Goal: Transaction & Acquisition: Obtain resource

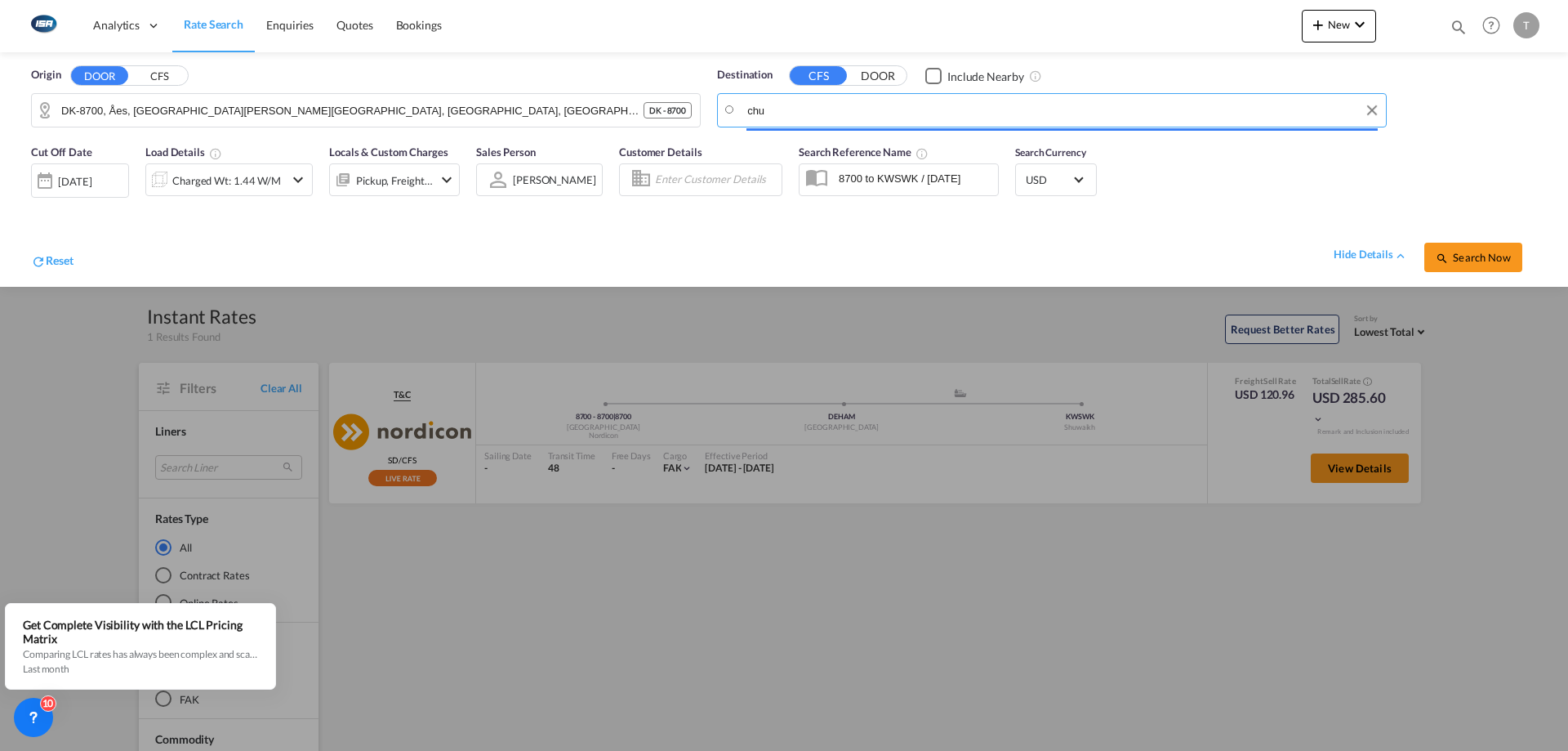
type input "chur"
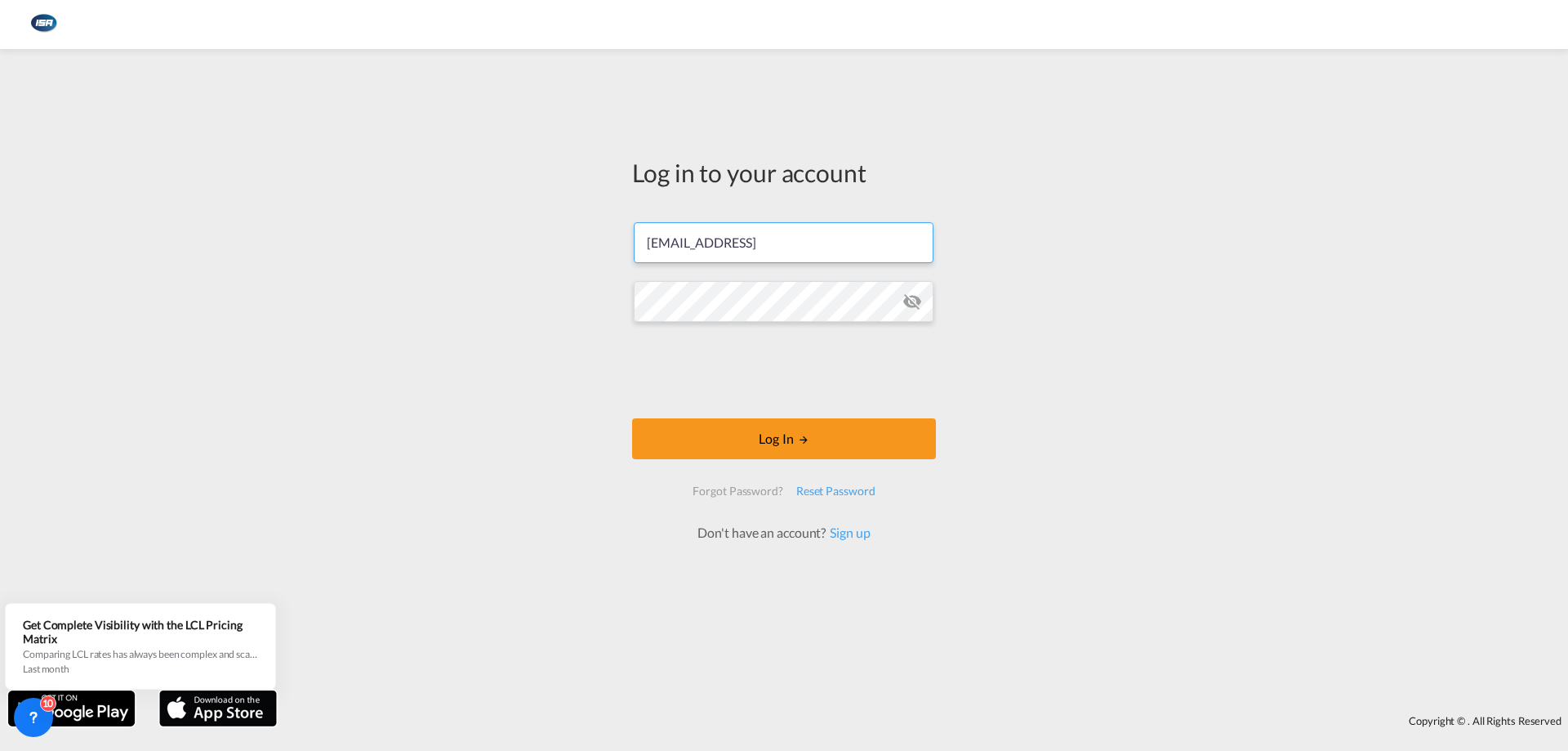
type input "[EMAIL_ADDRESS][DOMAIN_NAME]"
click at [857, 446] on div at bounding box center [784, 376] width 1568 height 751
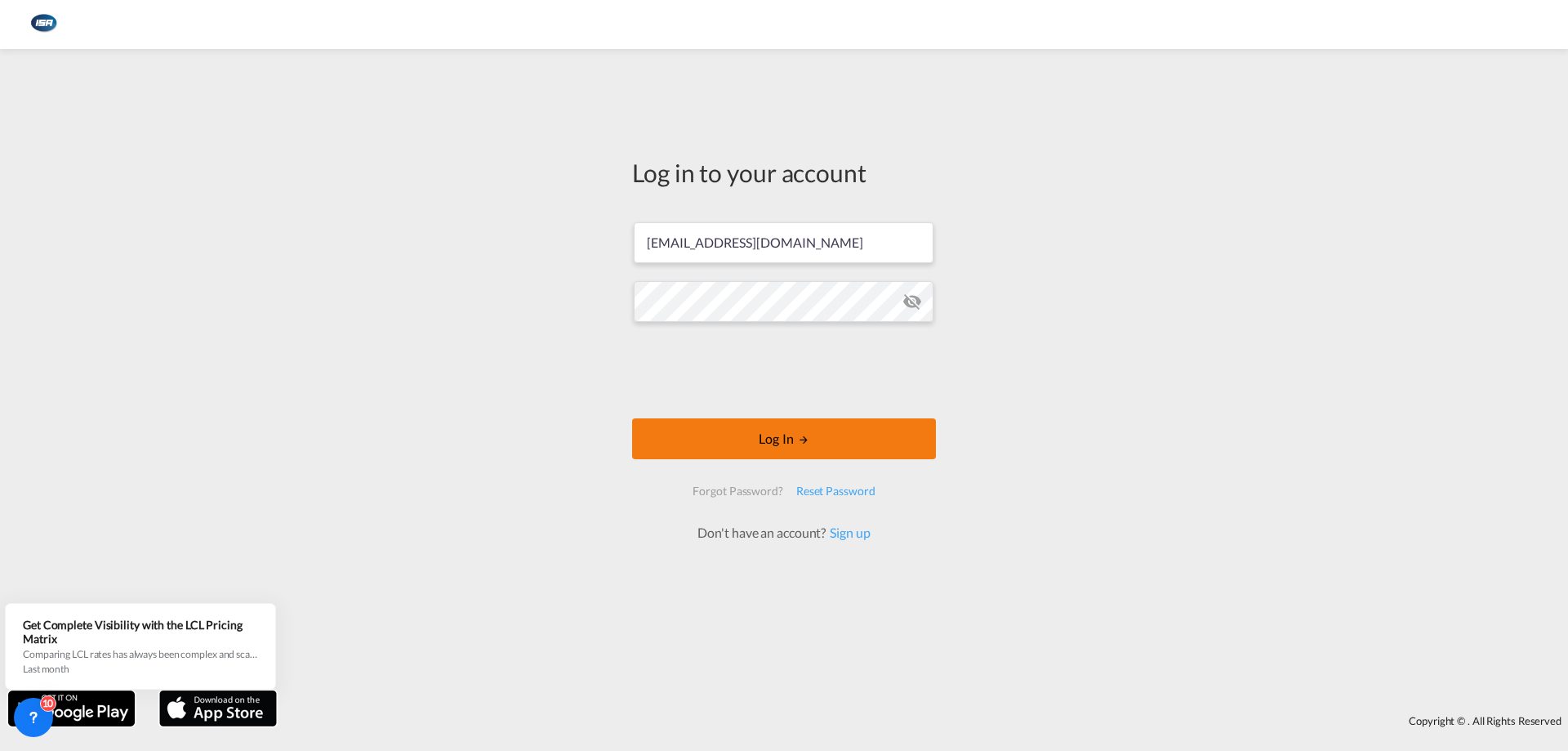
click at [747, 449] on button "Log In" at bounding box center [784, 439] width 304 height 41
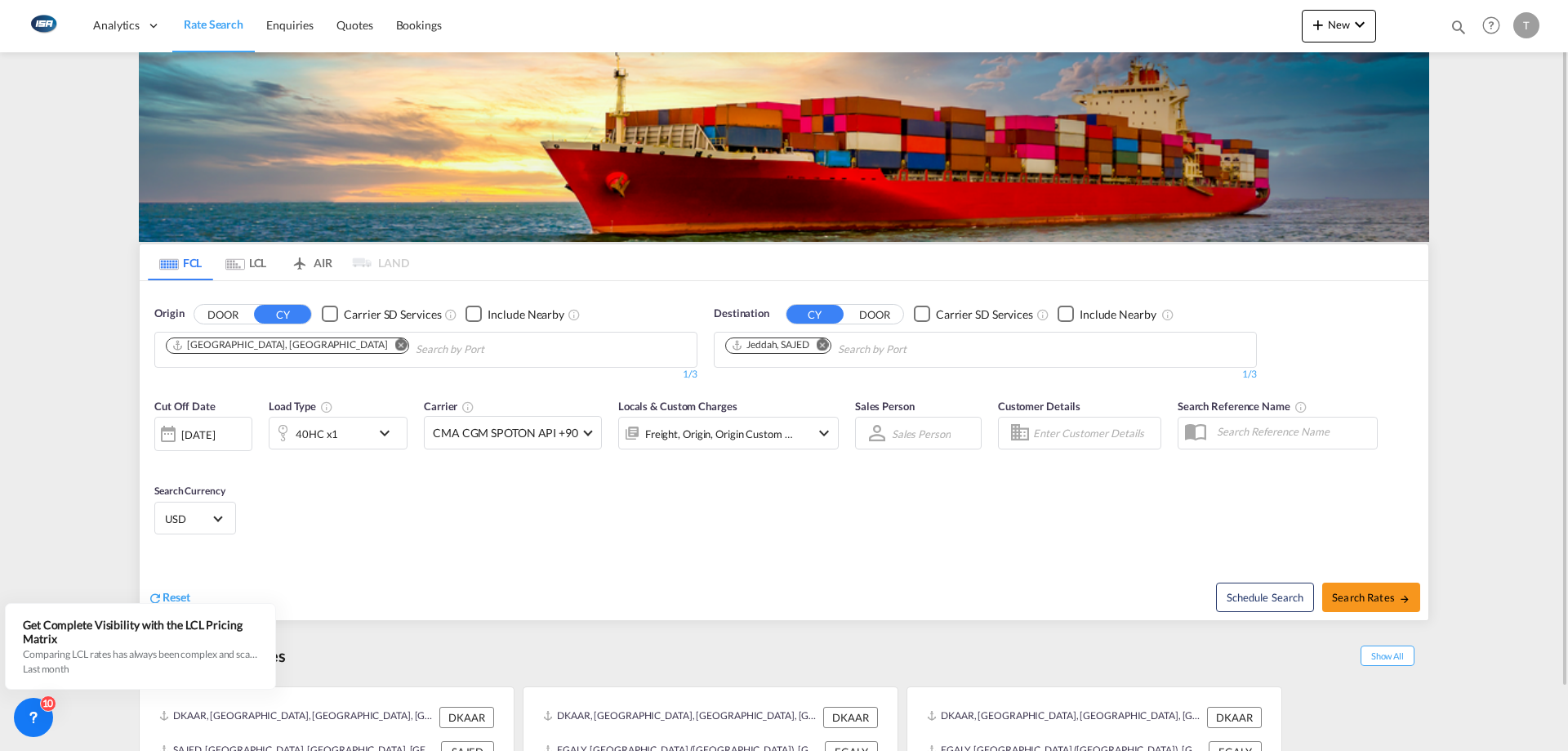
click at [253, 269] on md-tab-item "LCL" at bounding box center [246, 261] width 66 height 36
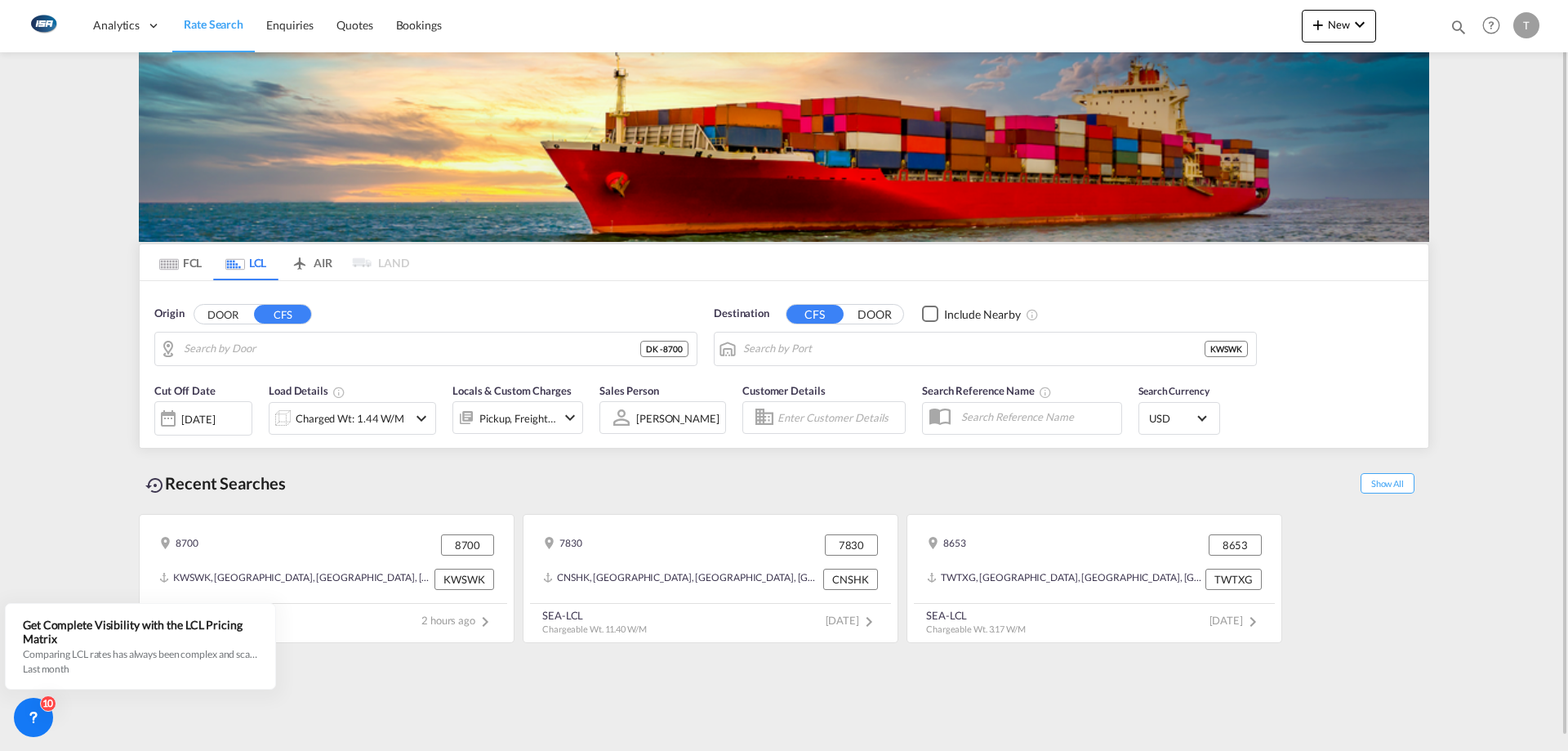
type input "DK-8700, Åes, [GEOGRAPHIC_DATA][PERSON_NAME][GEOGRAPHIC_DATA], [GEOGRAPHIC_DATA…"
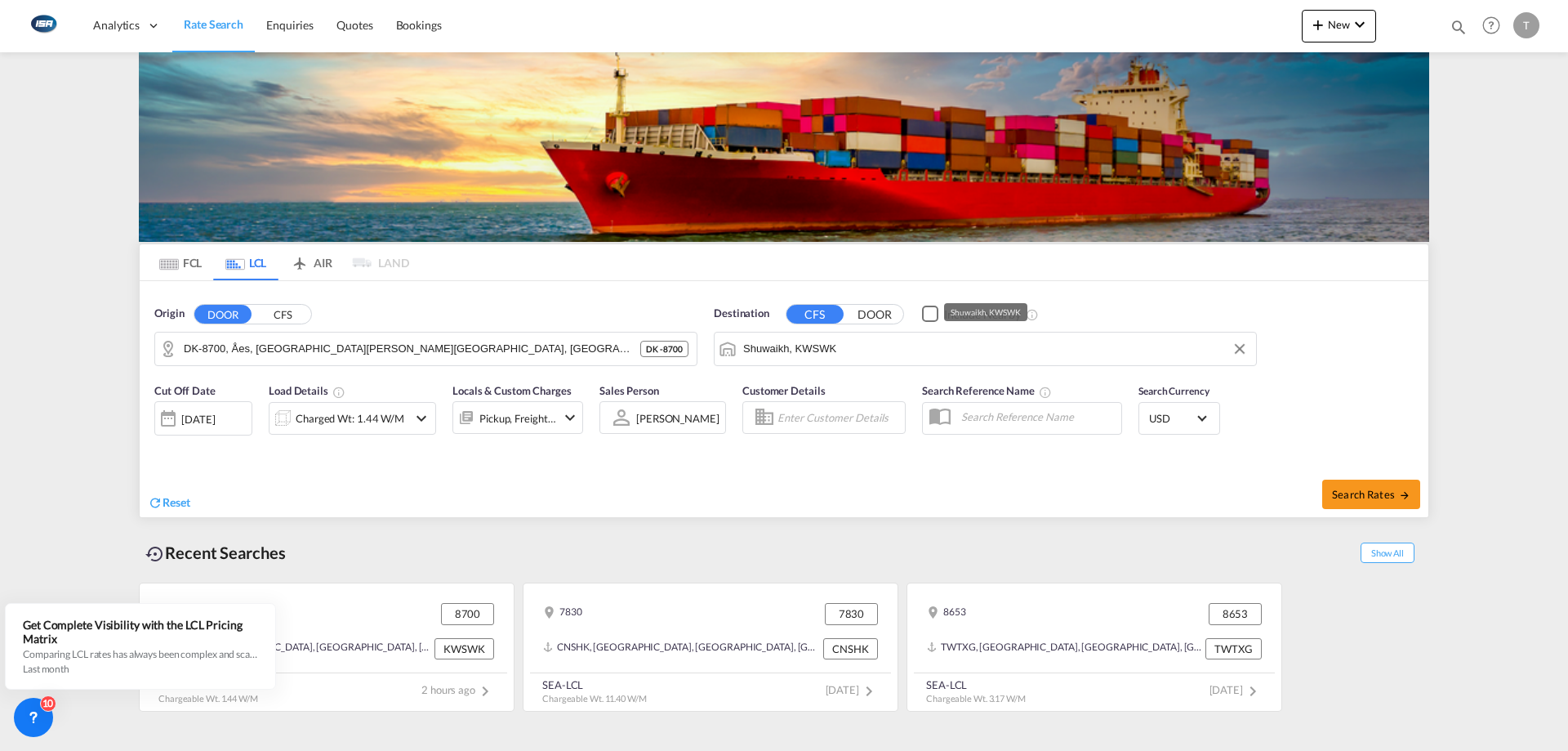
click at [873, 354] on input "Shuwaikh, KWSWK" at bounding box center [995, 349] width 505 height 25
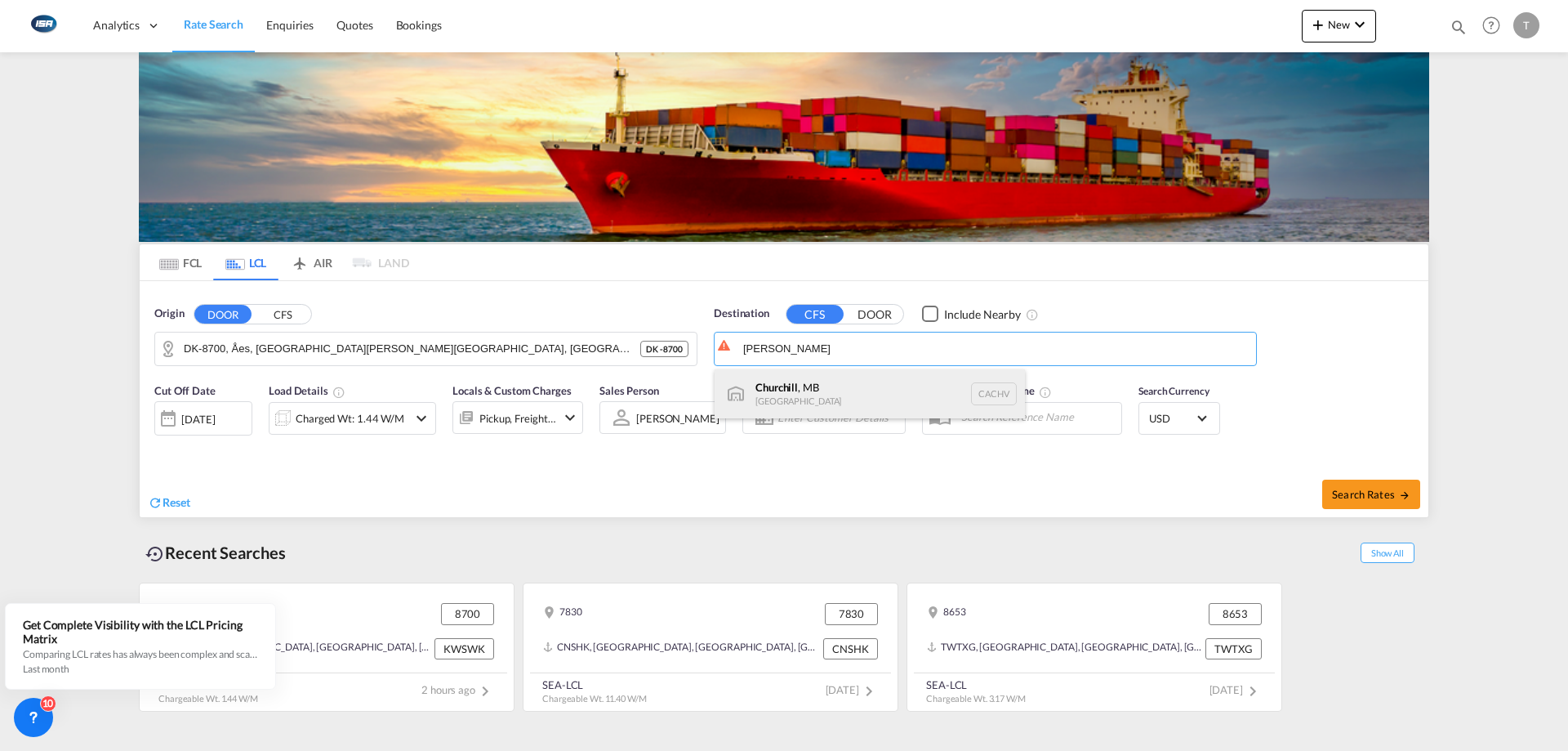
click at [873, 379] on div "[PERSON_NAME] , MB [GEOGRAPHIC_DATA] [GEOGRAPHIC_DATA]" at bounding box center [870, 394] width 310 height 49
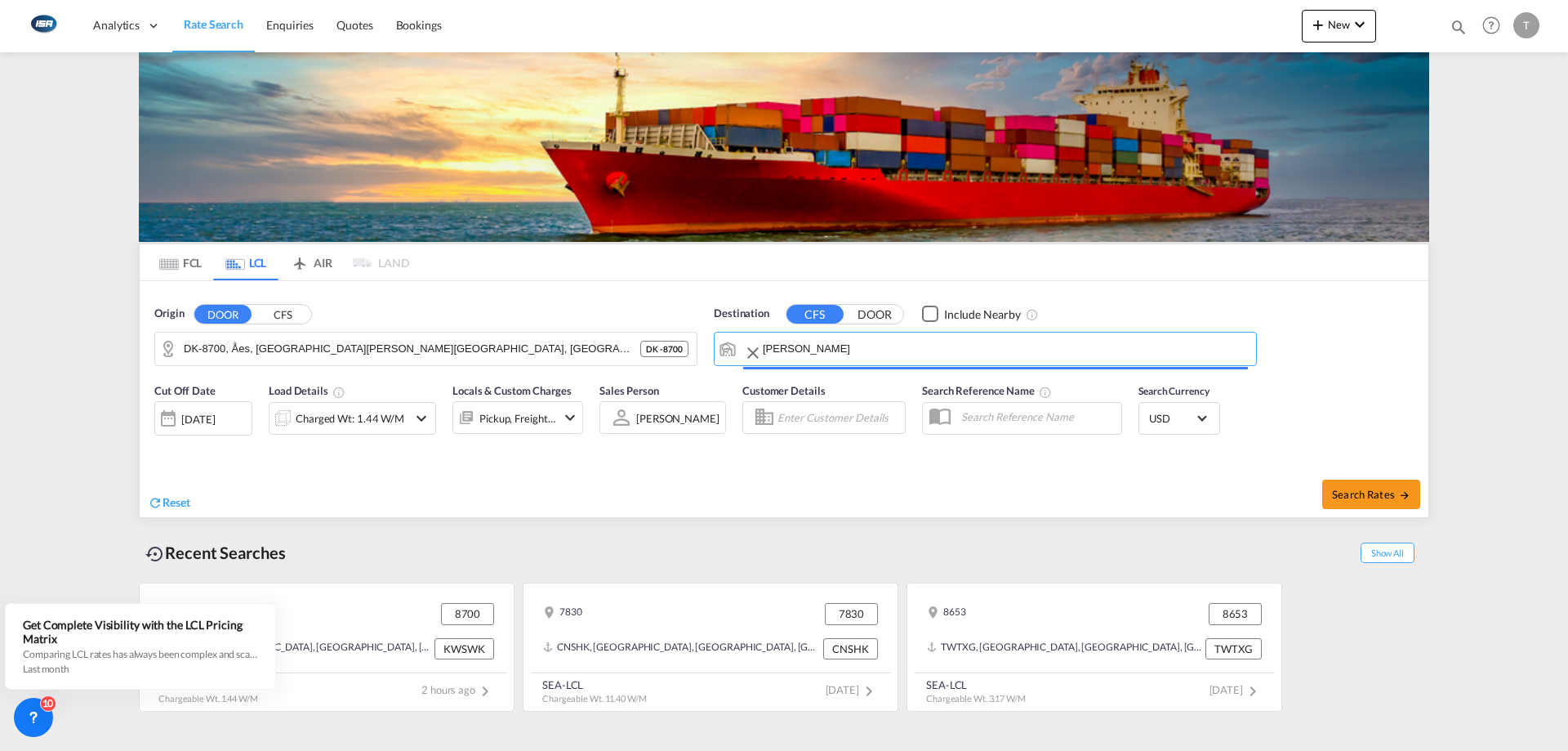
type input "[PERSON_NAME], MB, CACHV"
click at [518, 353] on input "DK-8700, Åes, [GEOGRAPHIC_DATA][PERSON_NAME][GEOGRAPHIC_DATA], [GEOGRAPHIC_DATA…" at bounding box center [422, 349] width 437 height 25
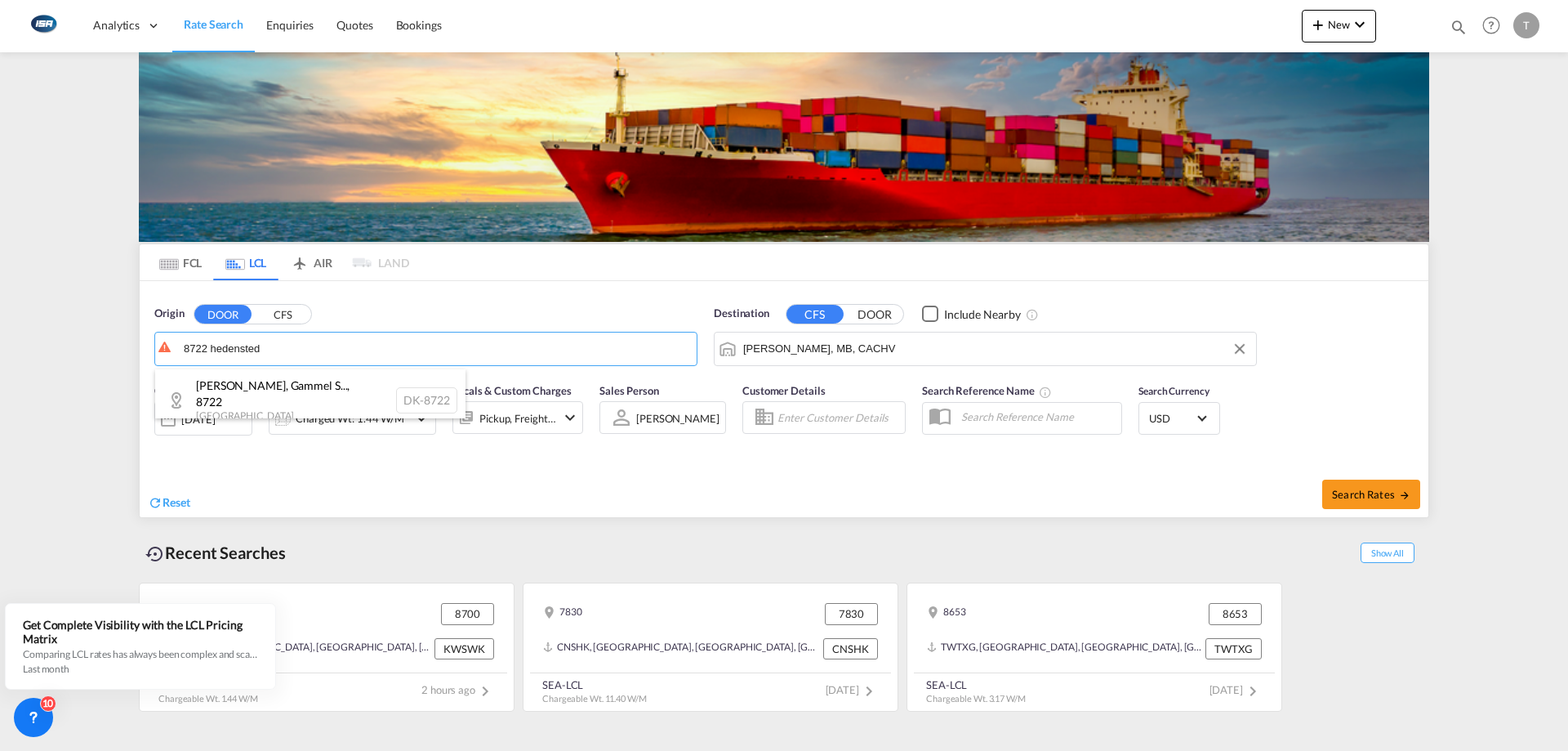
click at [364, 393] on div "Båstrup, Gammel S... , 8722 [GEOGRAPHIC_DATA] DK-8722" at bounding box center [310, 400] width 310 height 62
type input "DK-8722, [GEOGRAPHIC_DATA], [GEOGRAPHIC_DATA], [GEOGRAPHIC_DATA][PERSON_NAME][G…"
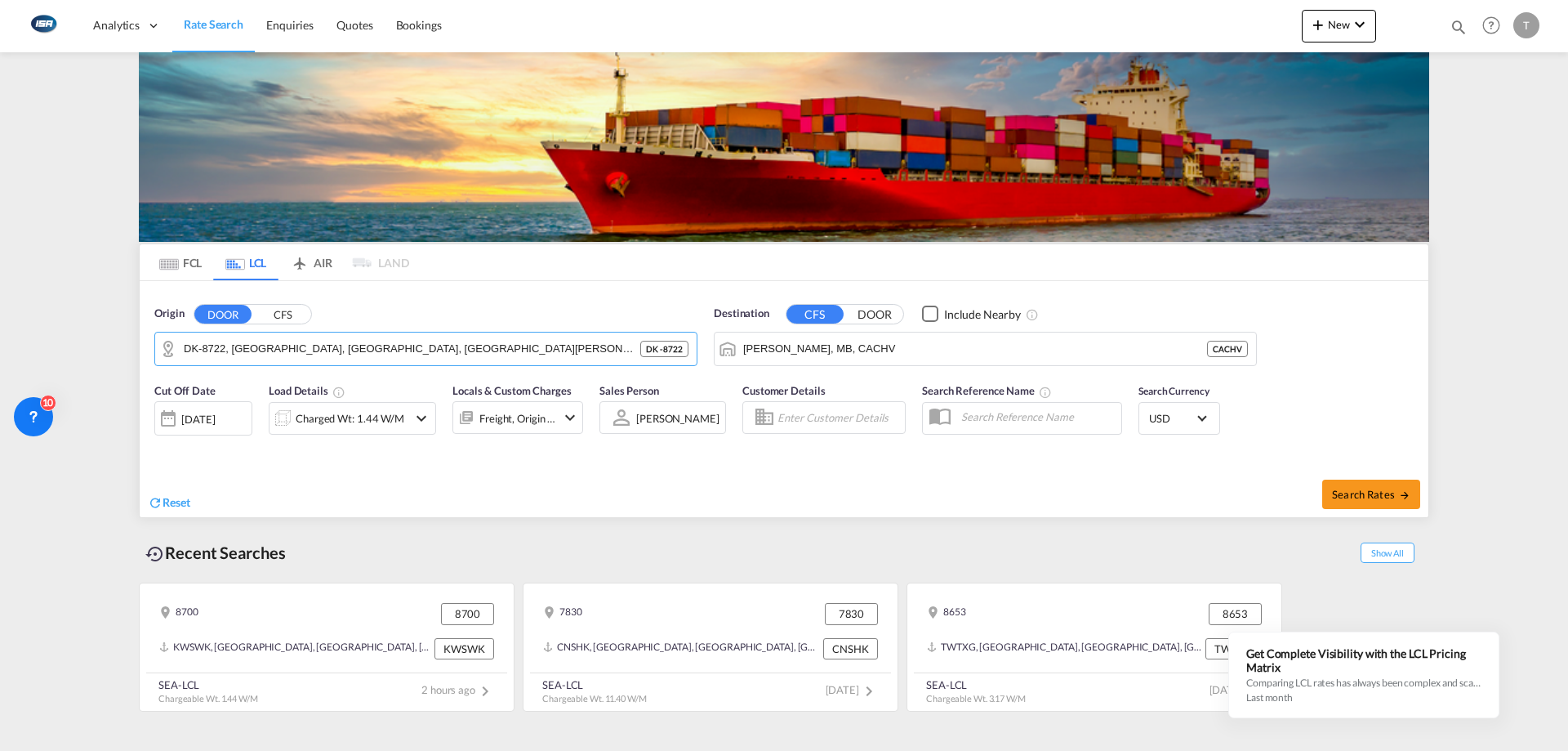
click at [384, 428] on div "Charged Wt: 1.44 W/M" at bounding box center [350, 418] width 109 height 23
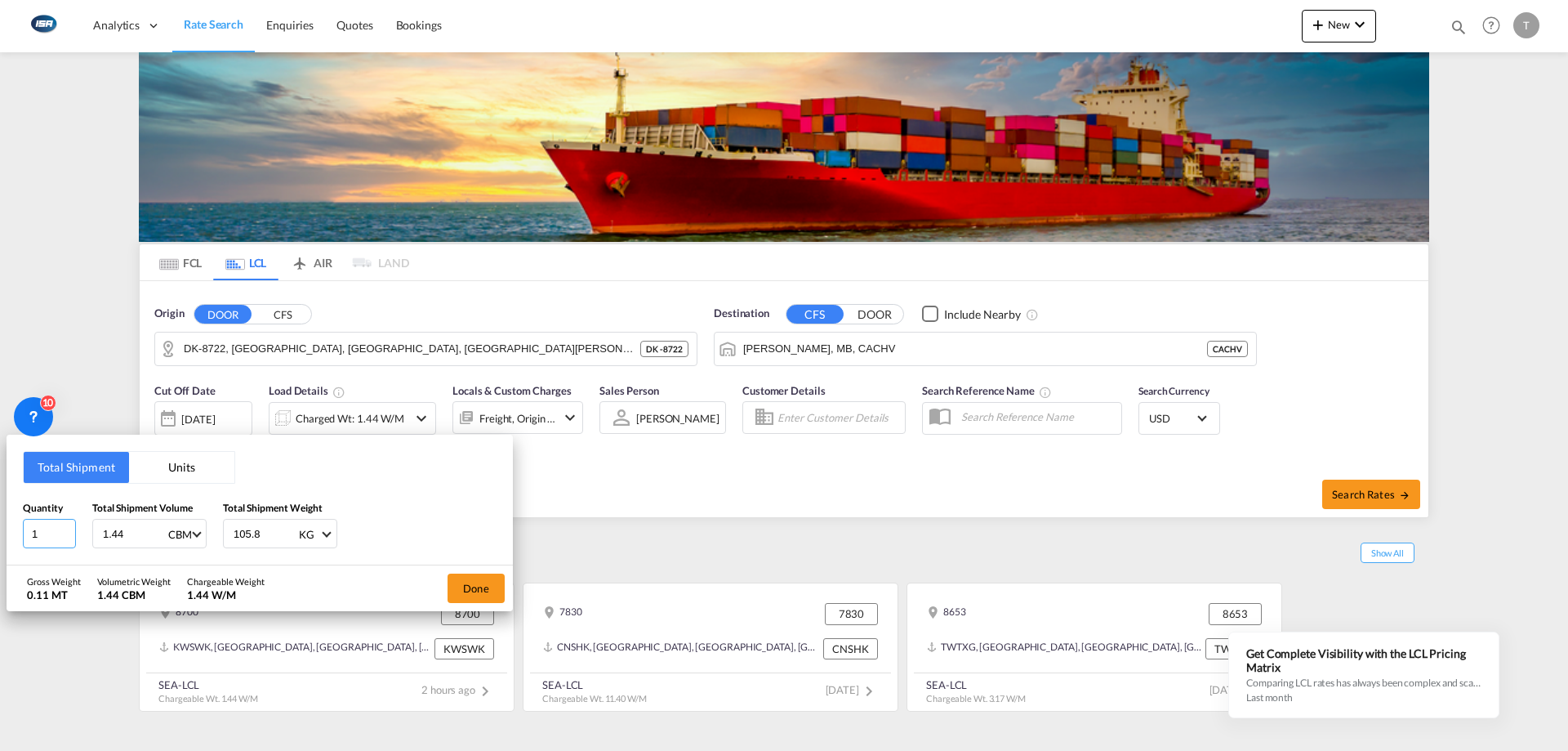
drag, startPoint x: 43, startPoint y: 536, endPoint x: 58, endPoint y: 524, distance: 19.2
click at [30, 538] on input "1" at bounding box center [49, 534] width 53 height 29
click at [187, 474] on button "Units" at bounding box center [181, 468] width 105 height 31
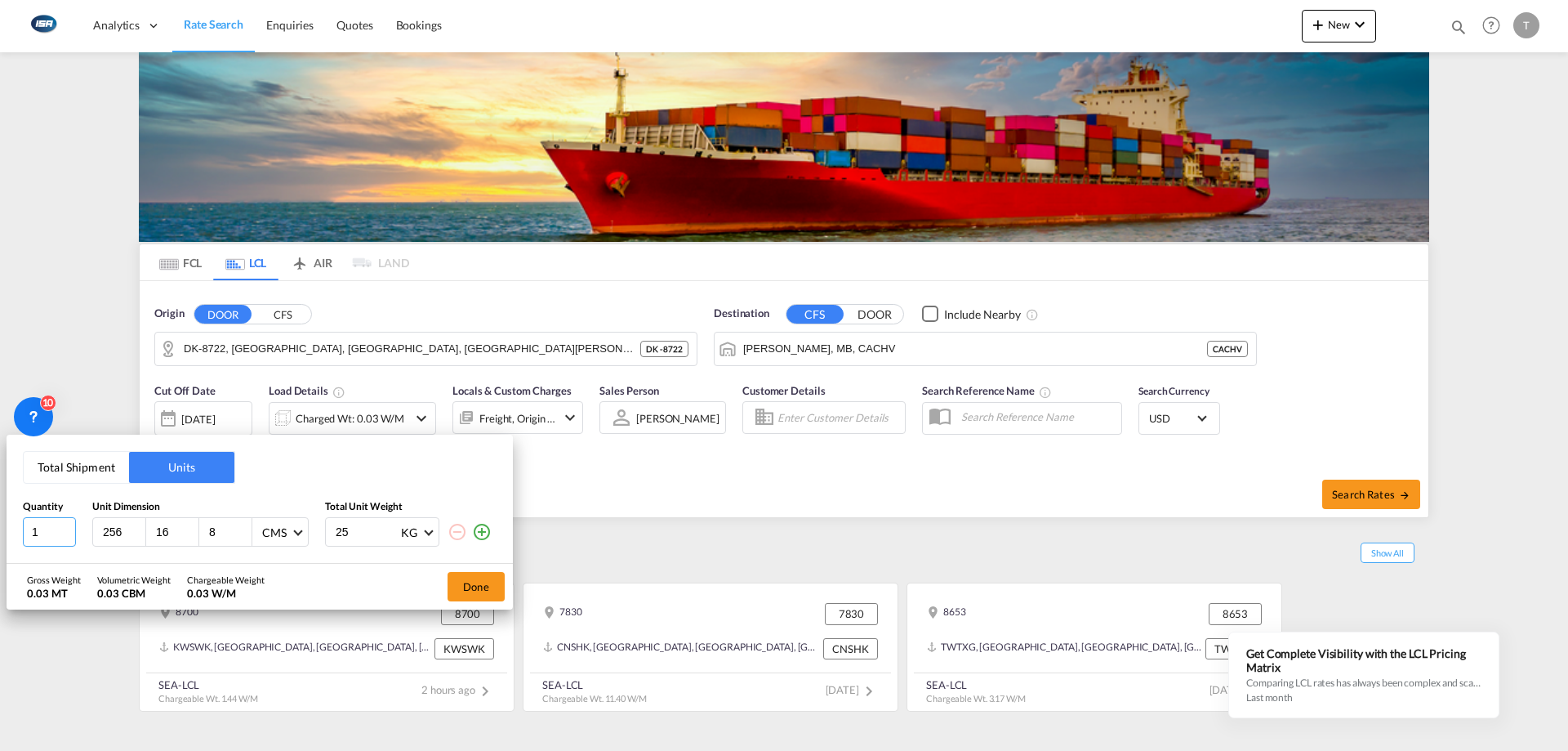
drag, startPoint x: 45, startPoint y: 532, endPoint x: -31, endPoint y: 534, distance: 76.0
click at [0, 534] on html "Analytics Dashboard Rate Search Enquiries Quotes Bookings Analytics" at bounding box center [784, 376] width 1568 height 751
type input "8"
type input "120"
type input "100"
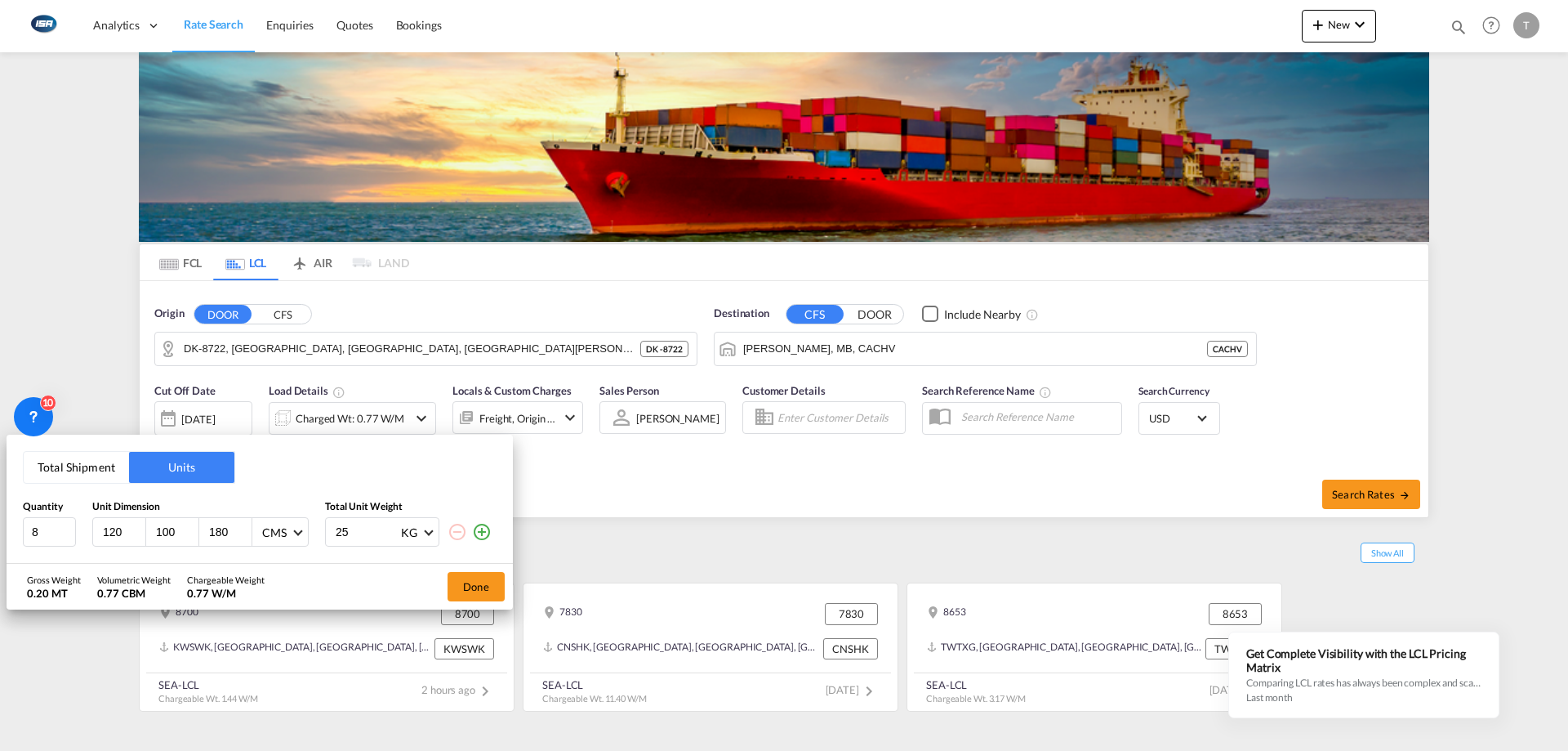
type input "180"
type input "1025"
click at [479, 534] on md-icon "icon-plus-circle-outline" at bounding box center [481, 532] width 19 height 19
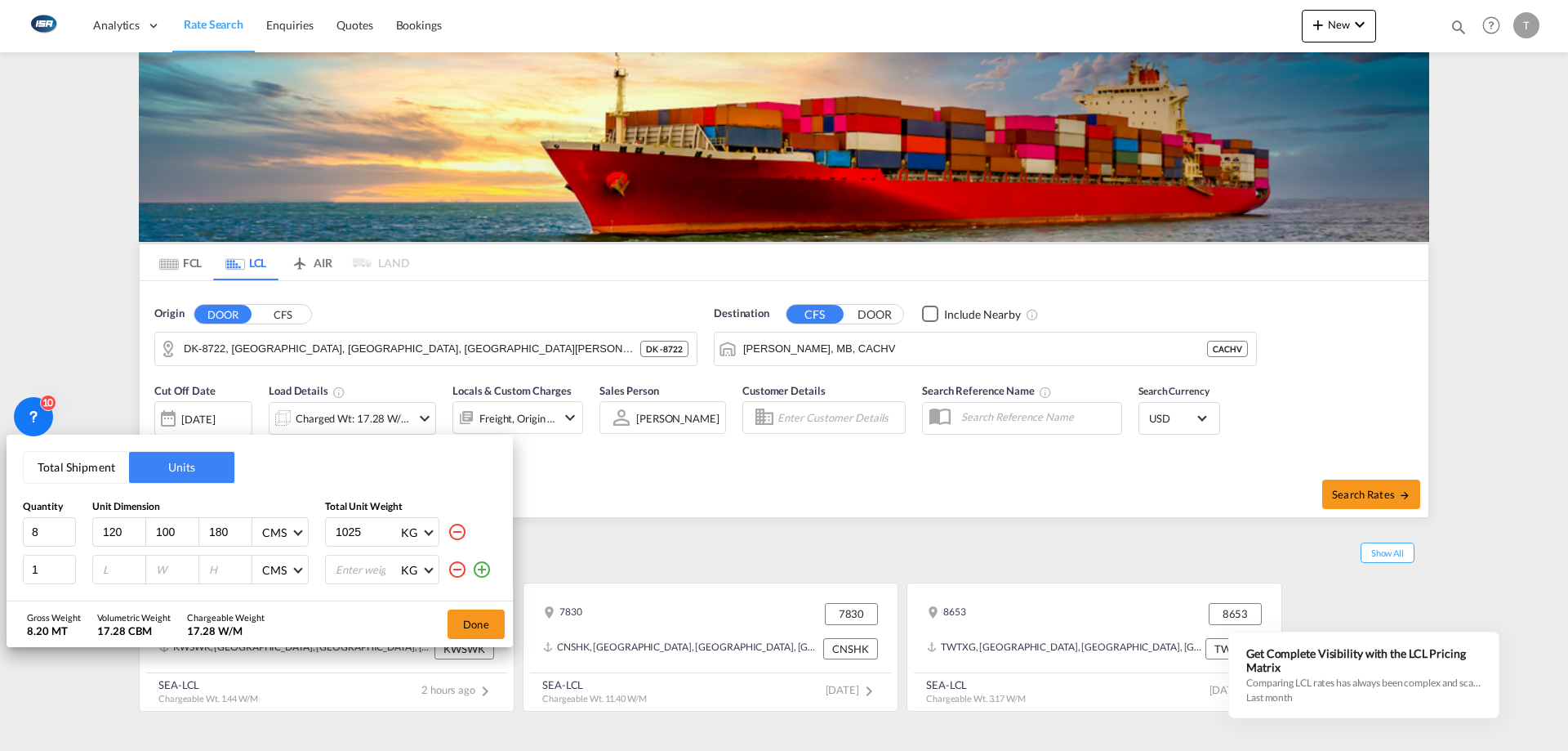
click at [120, 576] on input "number" at bounding box center [123, 569] width 44 height 15
type input "80"
type input "60"
type input "90"
type input "150"
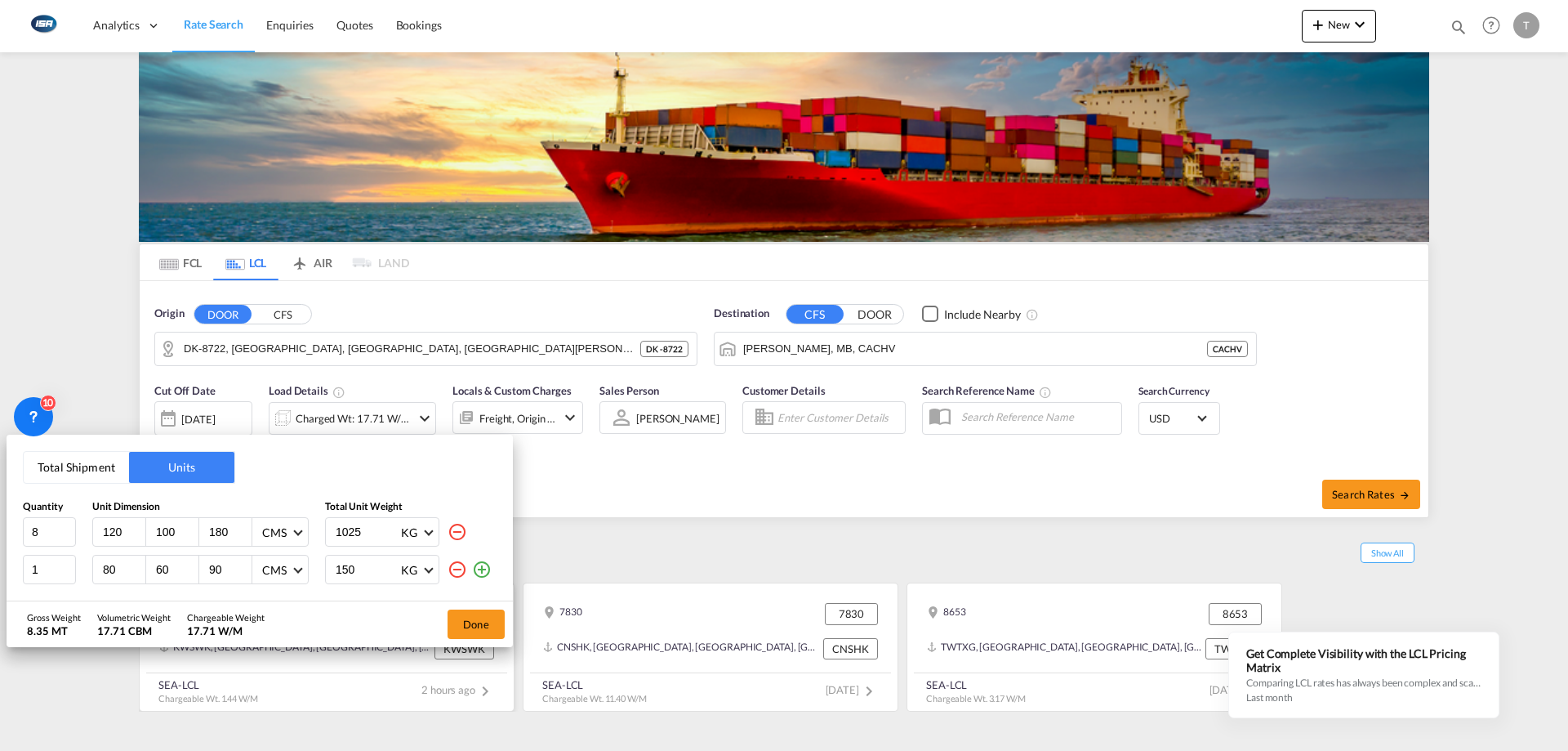
click at [485, 617] on button "Done" at bounding box center [476, 624] width 58 height 29
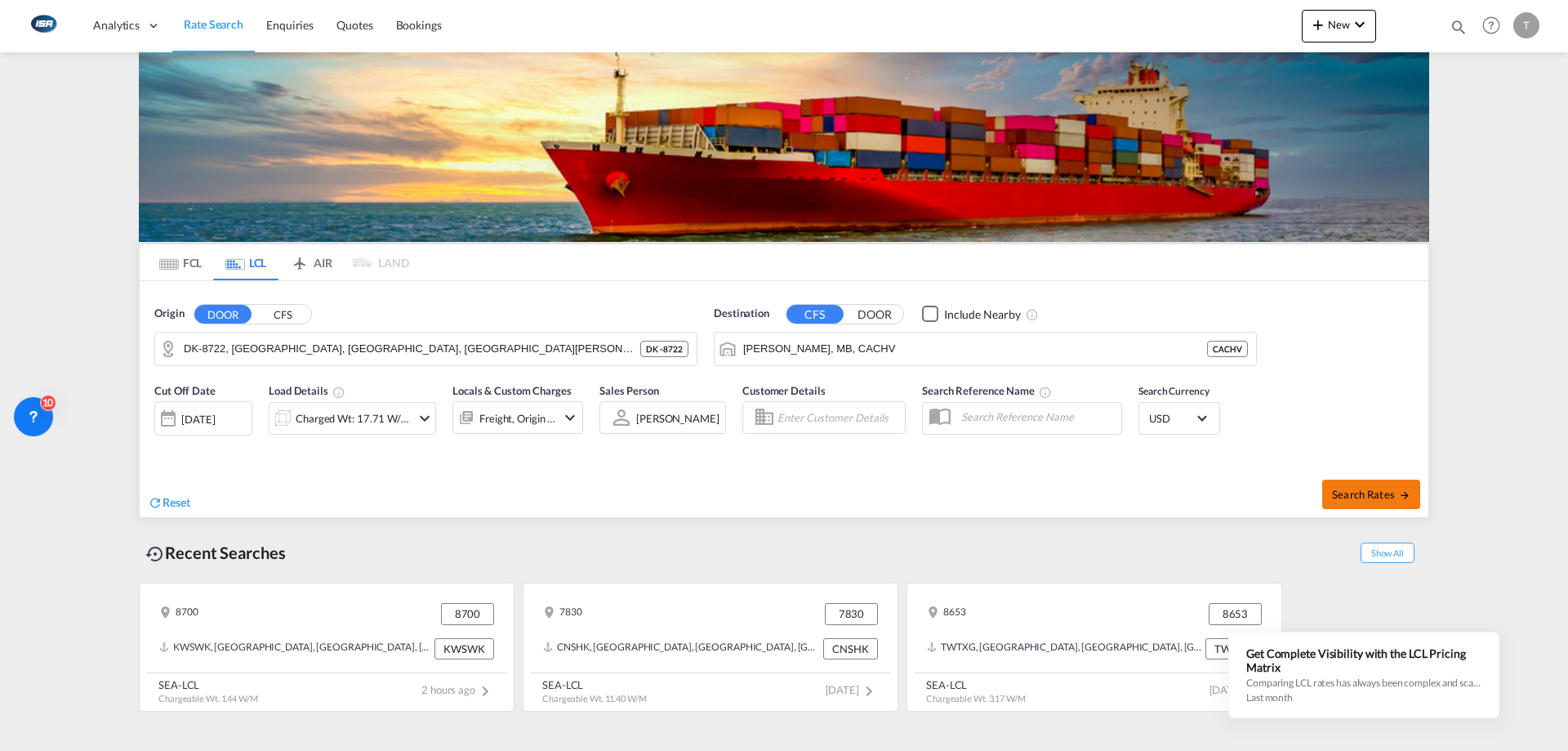
click at [1358, 485] on button "Search Rates" at bounding box center [1371, 494] width 98 height 29
type input "8722 to CACHV / [DATE]"
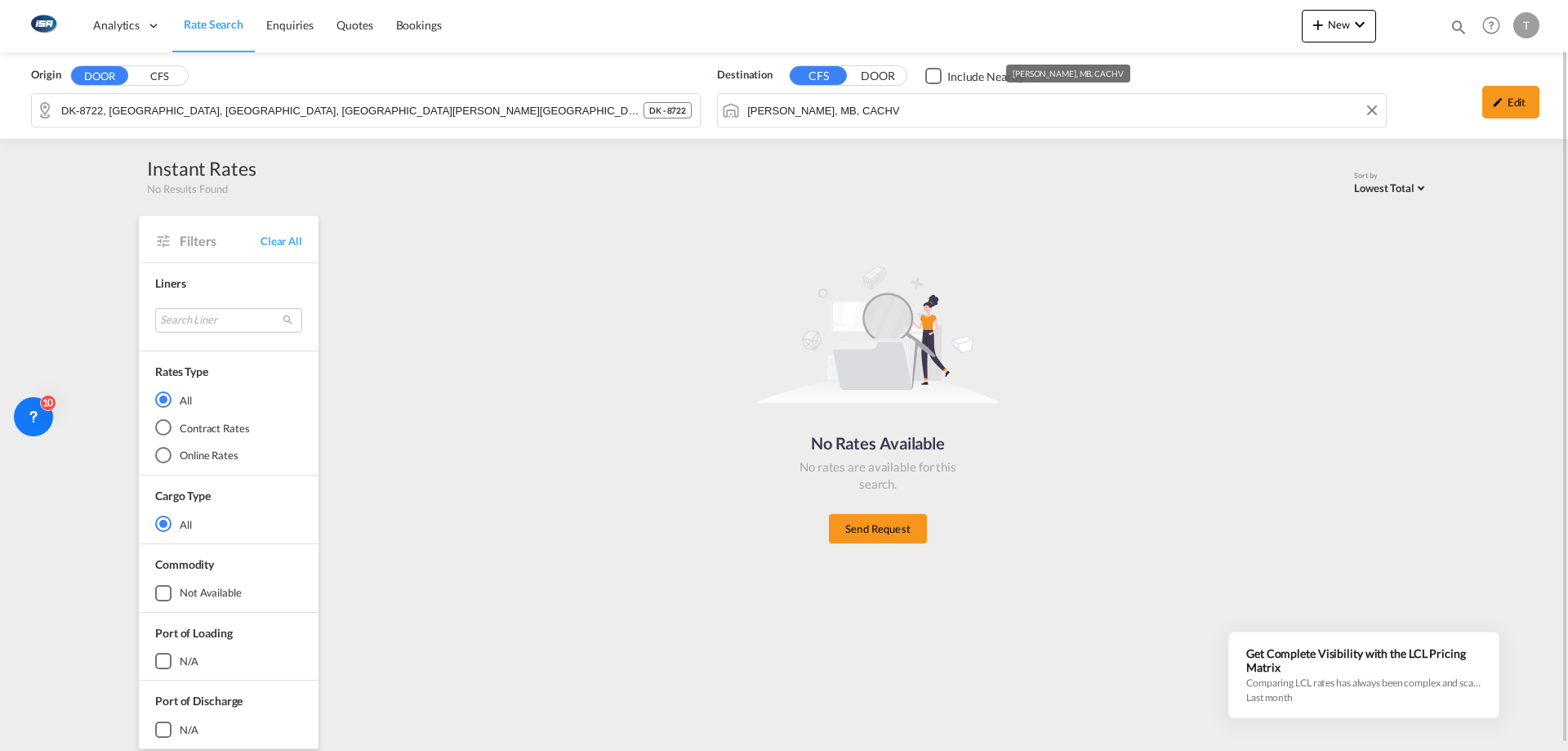
click at [920, 120] on div "Origin DOOR CFS DK-8722, [GEOGRAPHIC_DATA], [GEOGRAPHIC_DATA], [GEOGRAPHIC_DATA…" at bounding box center [784, 95] width 1568 height 87
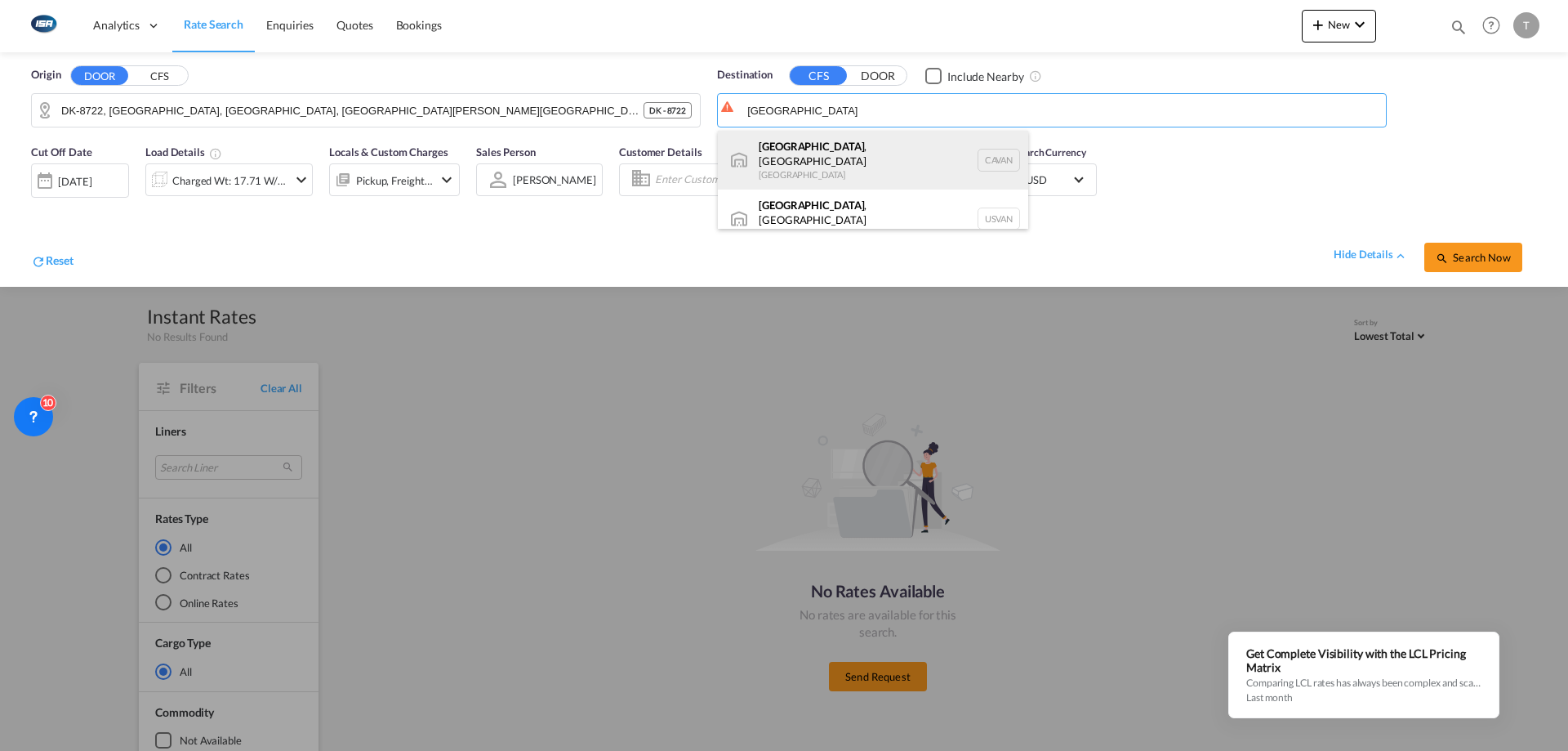
click at [890, 157] on div "[GEOGRAPHIC_DATA] , [GEOGRAPHIC_DATA] [GEOGRAPHIC_DATA] [GEOGRAPHIC_DATA]" at bounding box center [873, 160] width 310 height 58
type input "[GEOGRAPHIC_DATA], [GEOGRAPHIC_DATA], CAVAN"
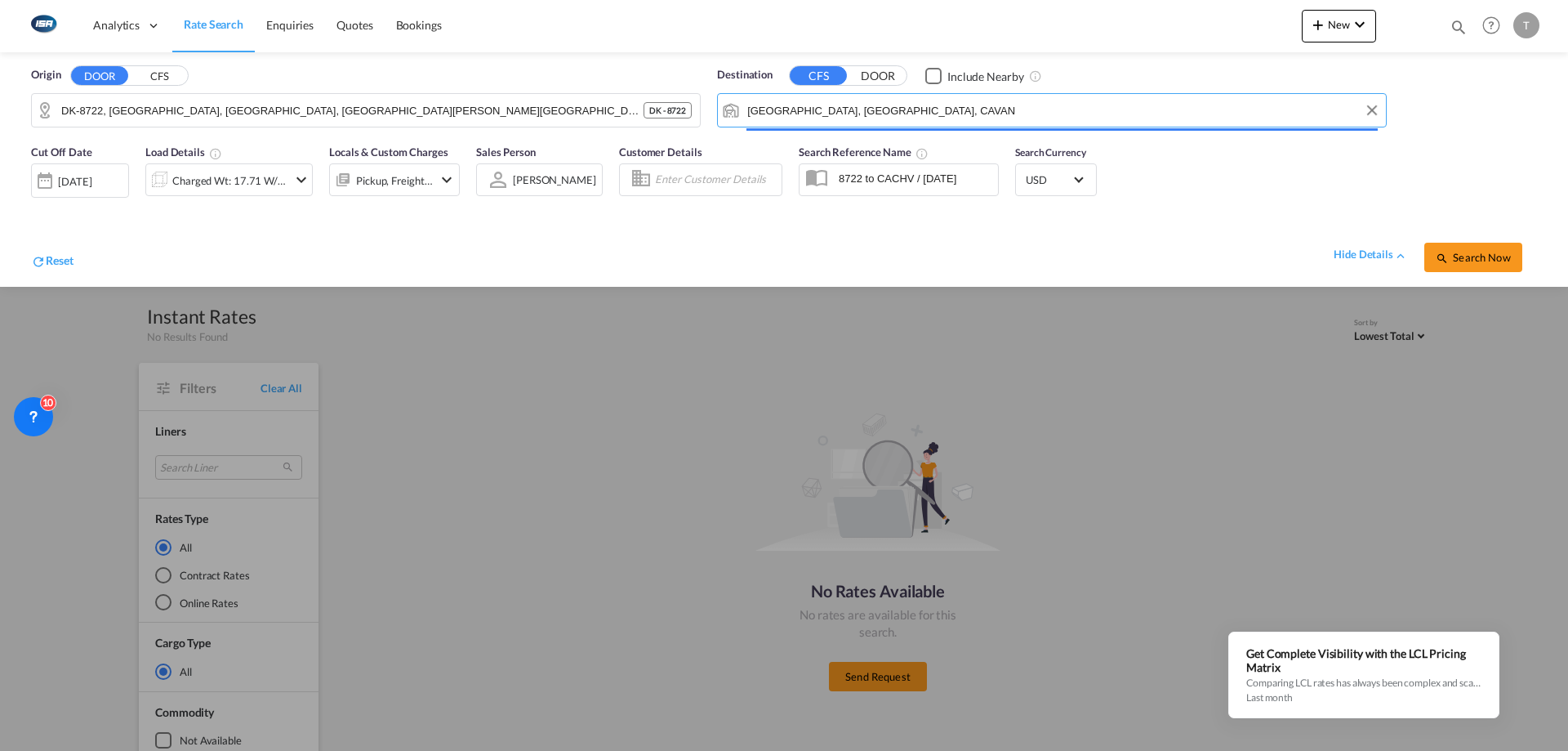
click at [890, 157] on span "Search Reference Name" at bounding box center [864, 152] width 130 height 13
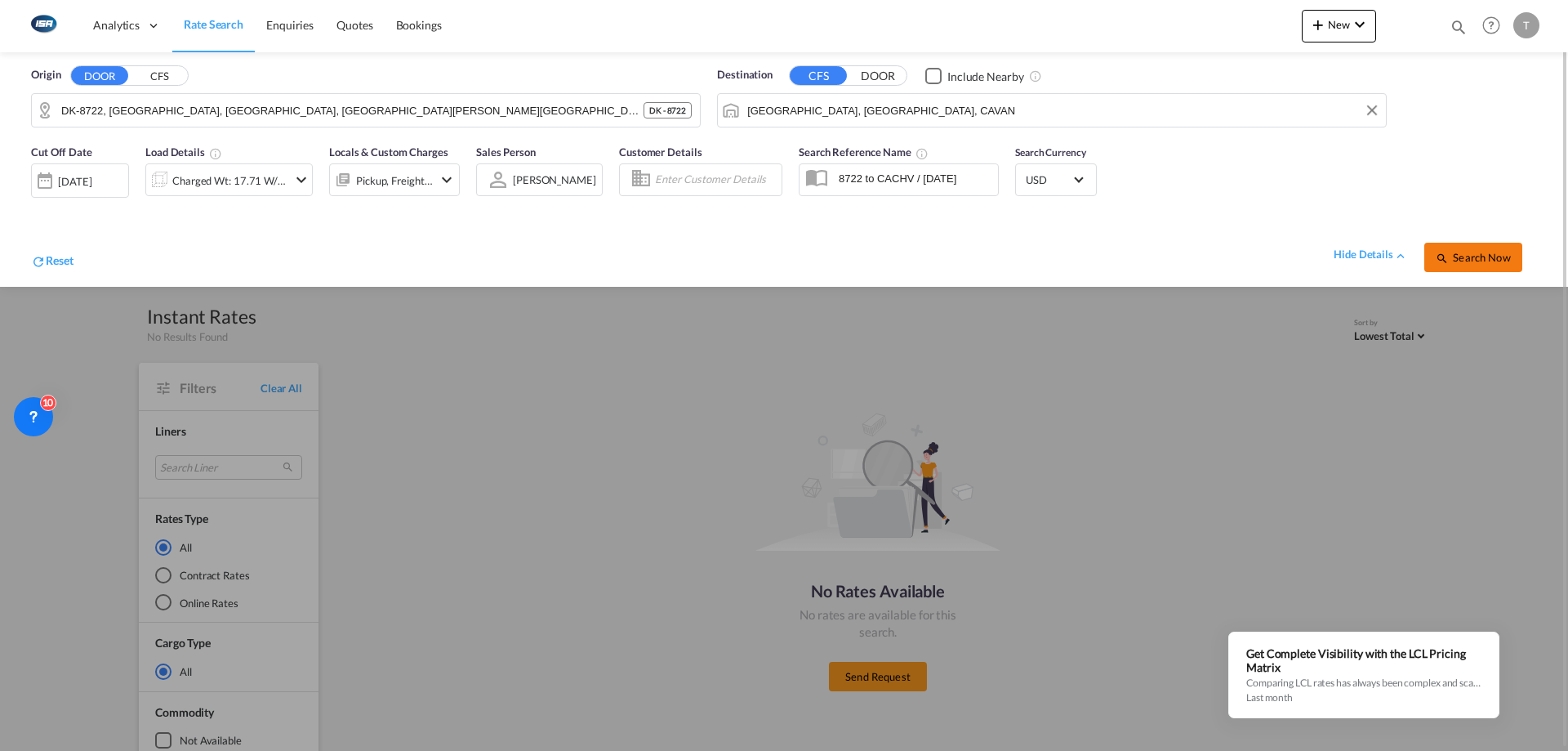
click at [1466, 258] on span "Search Now" at bounding box center [1473, 258] width 74 height 13
